Goal: Find contact information: Find contact information

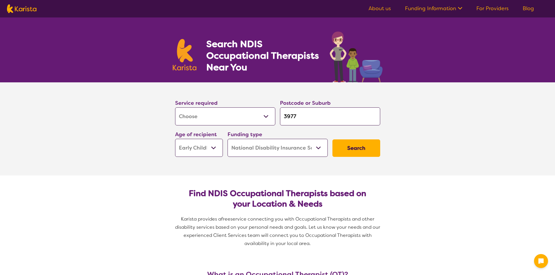
select select "[MEDICAL_DATA]"
select select "EC"
select select "NDIS"
select select "[MEDICAL_DATA]"
select select "EC"
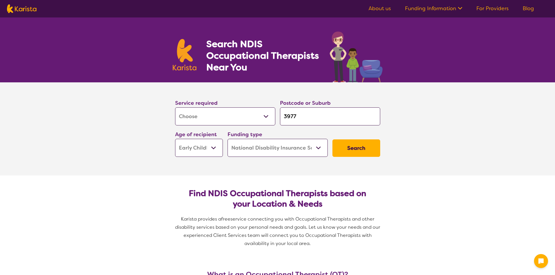
select select "NDIS"
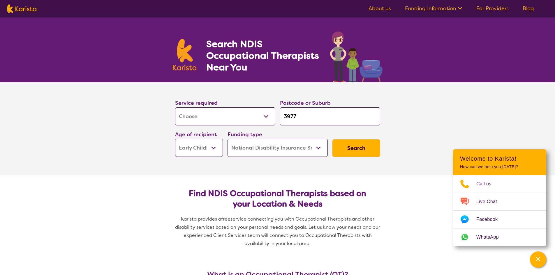
click at [355, 147] on button "Search" at bounding box center [357, 148] width 48 height 17
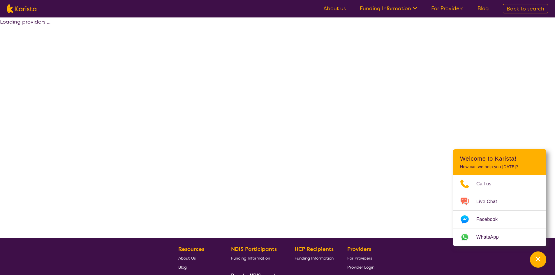
select select "by_score"
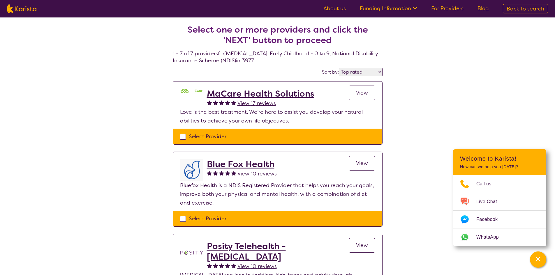
click at [267, 94] on h2 "MaCare Health Solutions" at bounding box center [261, 94] width 108 height 10
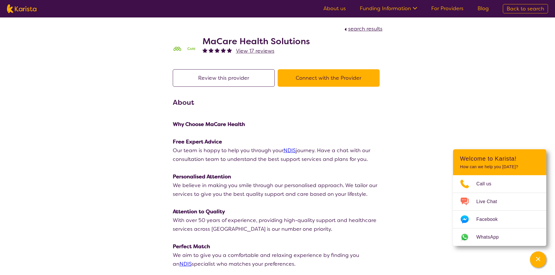
click at [338, 75] on button "Connect with the Provider" at bounding box center [329, 77] width 102 height 17
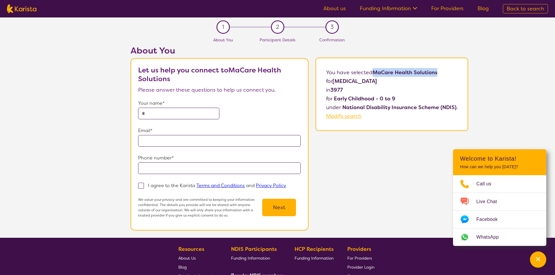
drag, startPoint x: 441, startPoint y: 73, endPoint x: 375, endPoint y: 73, distance: 65.3
click at [375, 73] on p "You have selected MaCare Health Solutions for [MEDICAL_DATA] in 3977 for Early …" at bounding box center [392, 94] width 132 height 52
copy b "MaCare Health Solutions"
